Goal: Navigation & Orientation: Find specific page/section

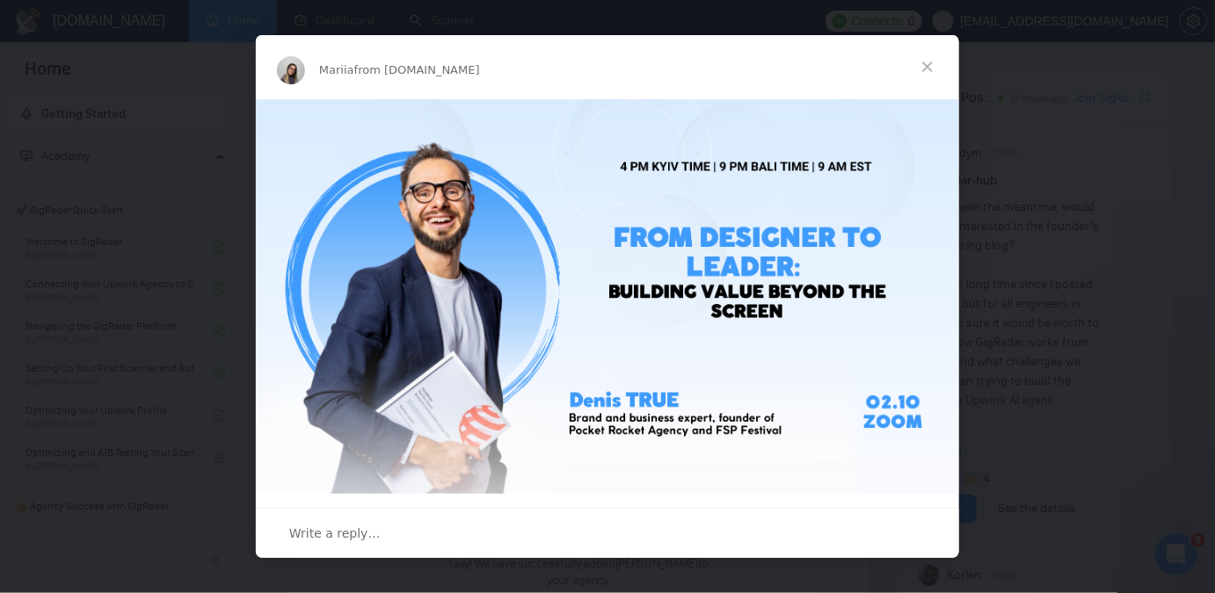
click at [941, 68] on span "Close" at bounding box center [927, 66] width 63 height 63
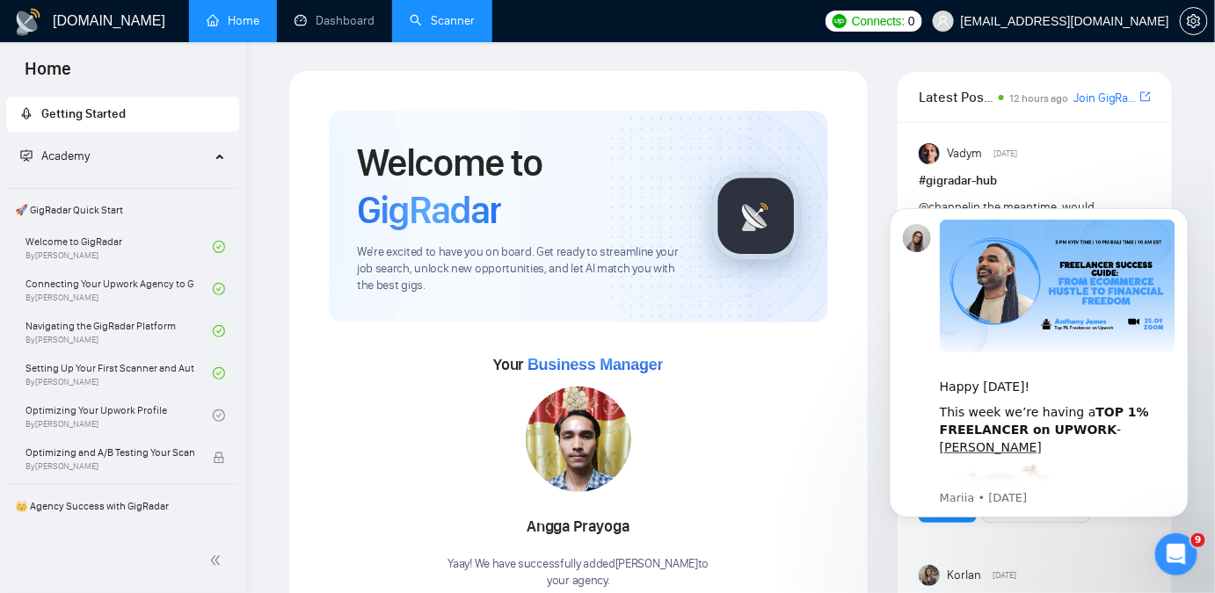
click at [435, 25] on link "Scanner" at bounding box center [442, 20] width 65 height 15
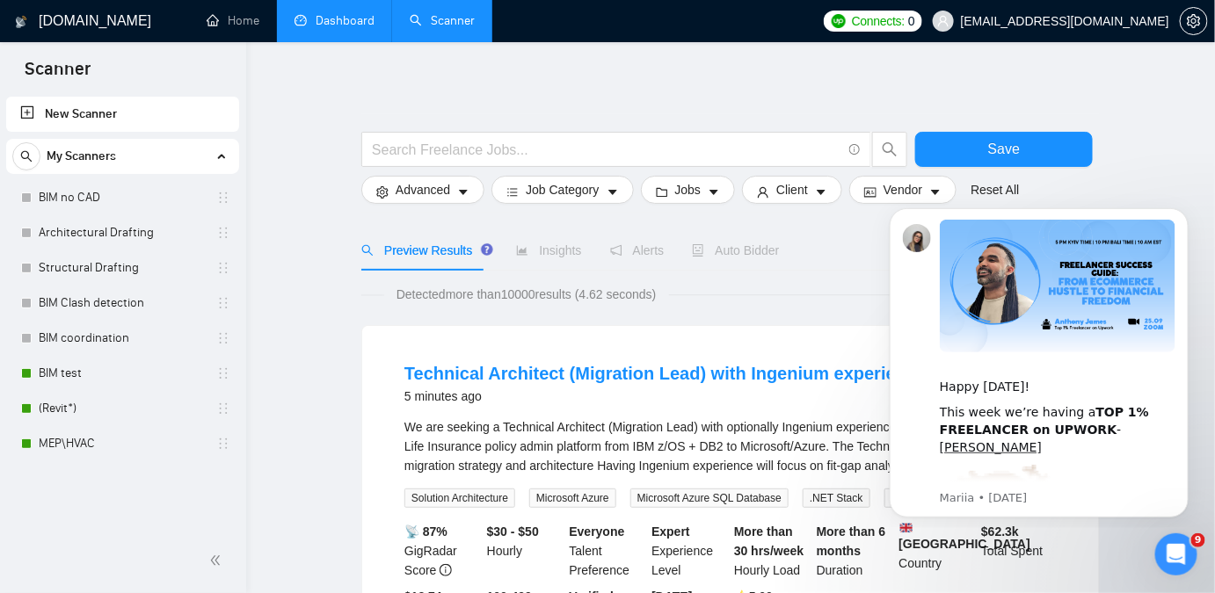
click at [316, 17] on link "Dashboard" at bounding box center [334, 20] width 80 height 15
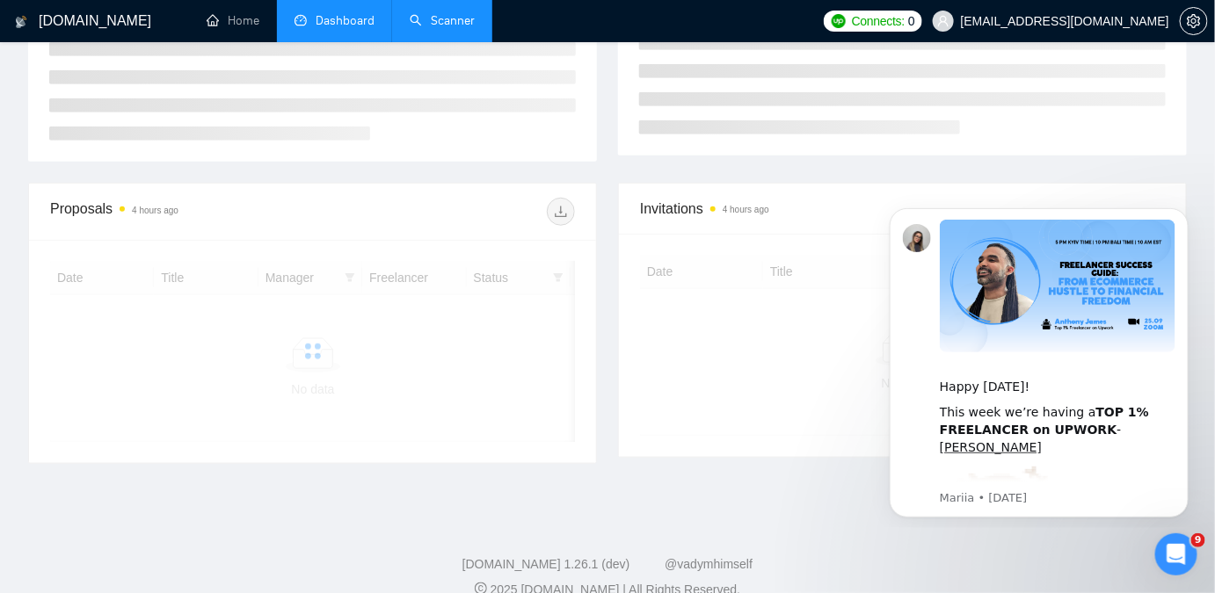
scroll to position [381, 0]
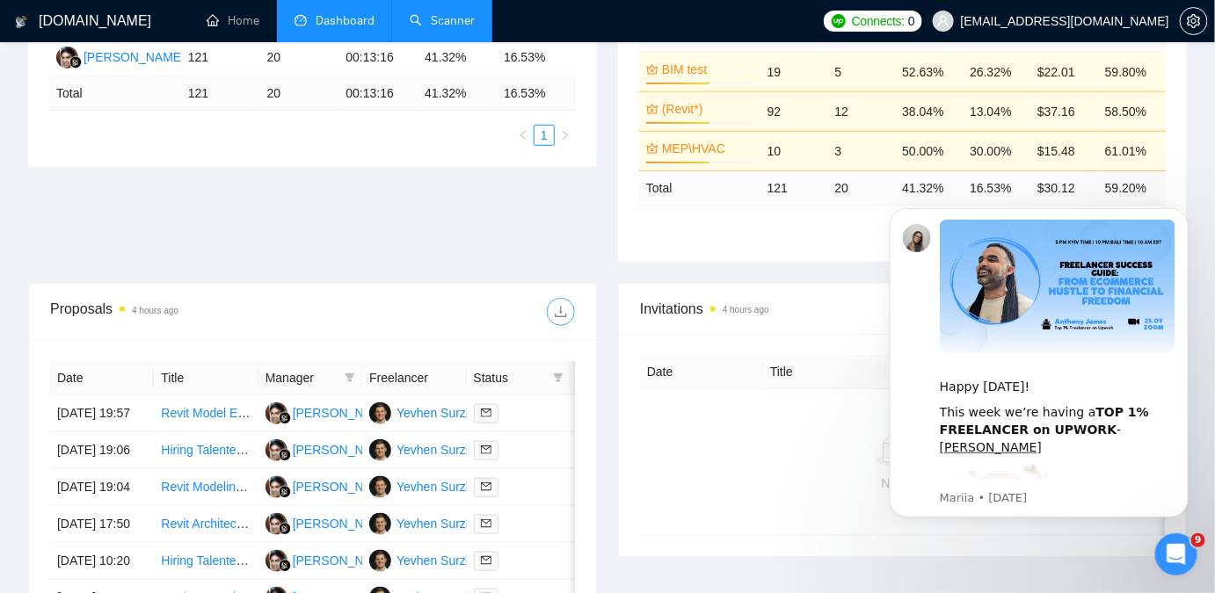
click at [553, 322] on button "button" at bounding box center [561, 312] width 28 height 28
